Goal: Find specific page/section: Find specific page/section

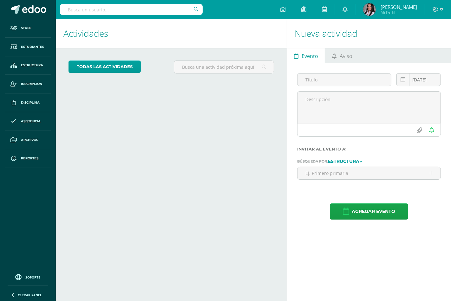
click at [128, 5] on input "text" at bounding box center [131, 9] width 143 height 11
type input "alvarado silva"
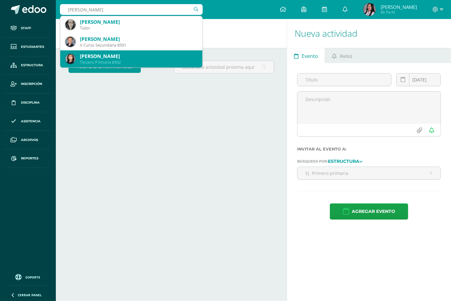
click at [113, 56] on div "Raquel Alvarado Silva" at bounding box center [138, 56] width 117 height 7
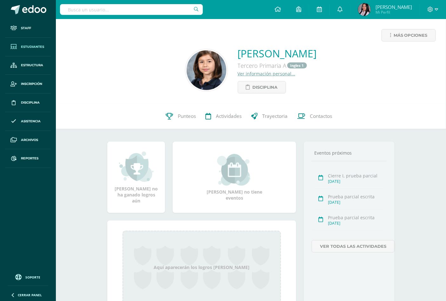
click at [40, 45] on span "Estudiantes" at bounding box center [32, 46] width 23 height 5
